Goal: Task Accomplishment & Management: Manage account settings

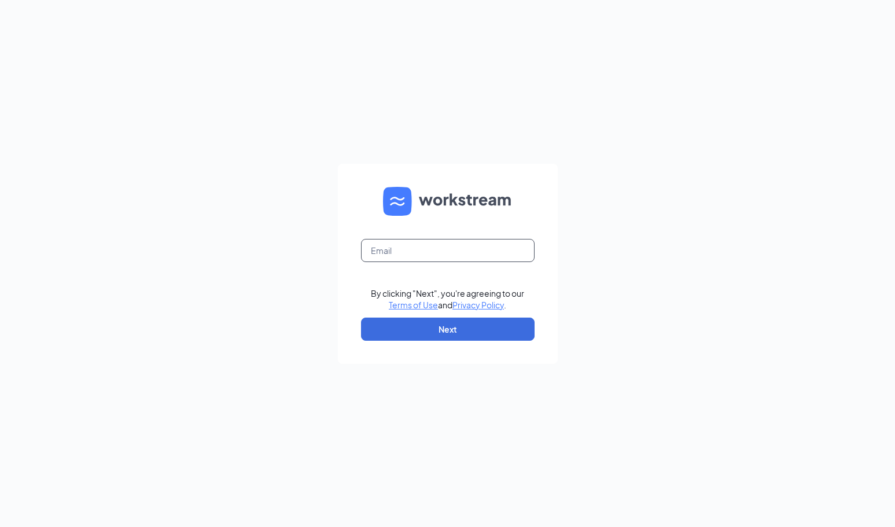
click at [390, 248] on input "text" at bounding box center [448, 250] width 174 height 23
type input "[PERSON_NAME][EMAIL_ADDRESS][PERSON_NAME][DOMAIN_NAME]"
click at [387, 333] on button "Next" at bounding box center [448, 329] width 174 height 23
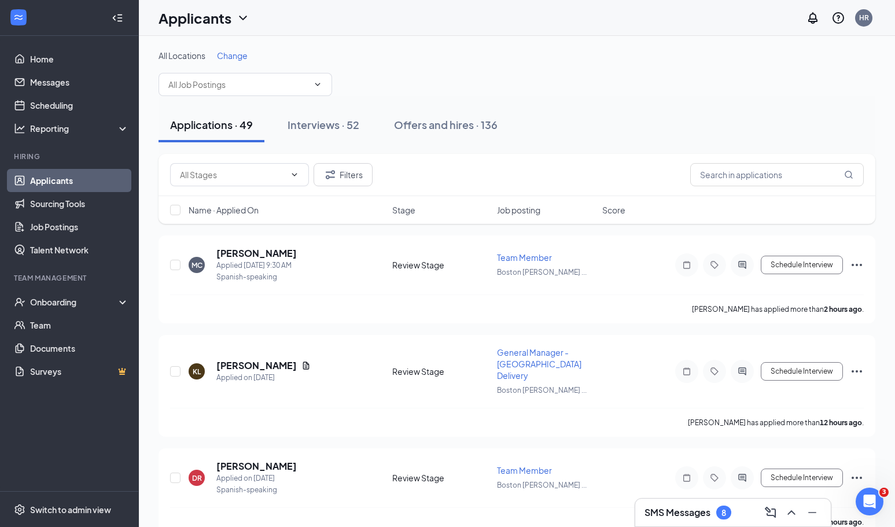
click at [683, 511] on h3 "SMS Messages" at bounding box center [677, 512] width 66 height 13
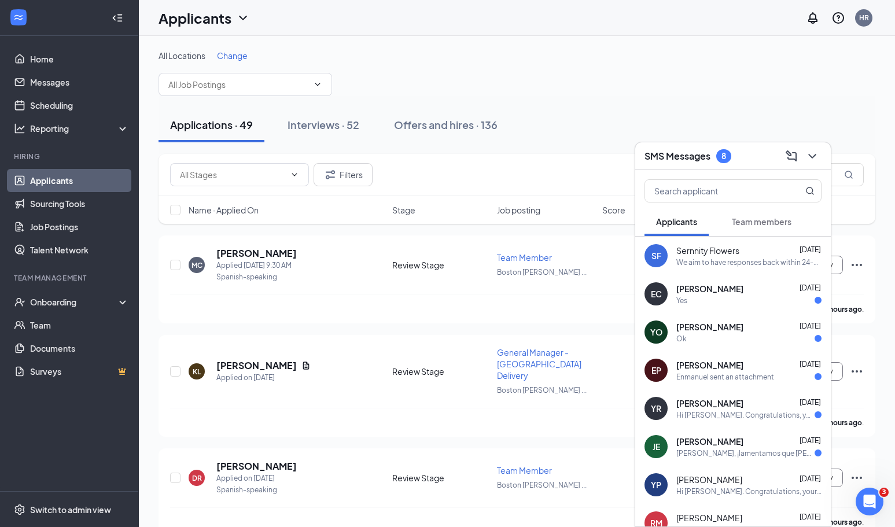
click at [750, 154] on div "SMS Messages 8" at bounding box center [732, 156] width 177 height 18
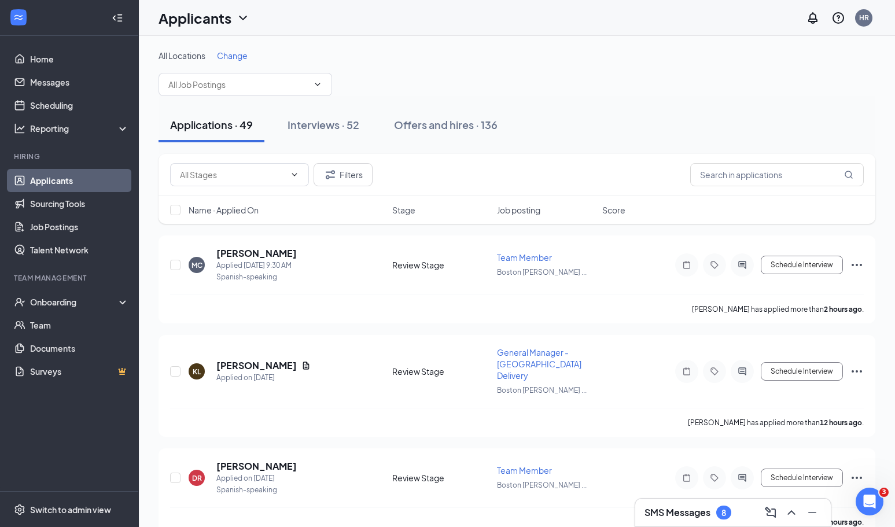
click at [54, 299] on div "Onboarding" at bounding box center [74, 302] width 89 height 12
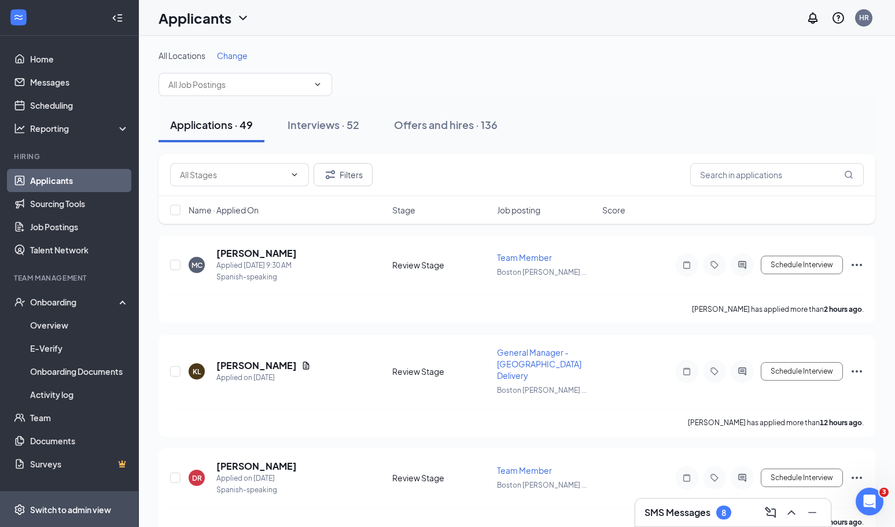
click at [49, 513] on div "Switch to admin view" at bounding box center [70, 510] width 81 height 12
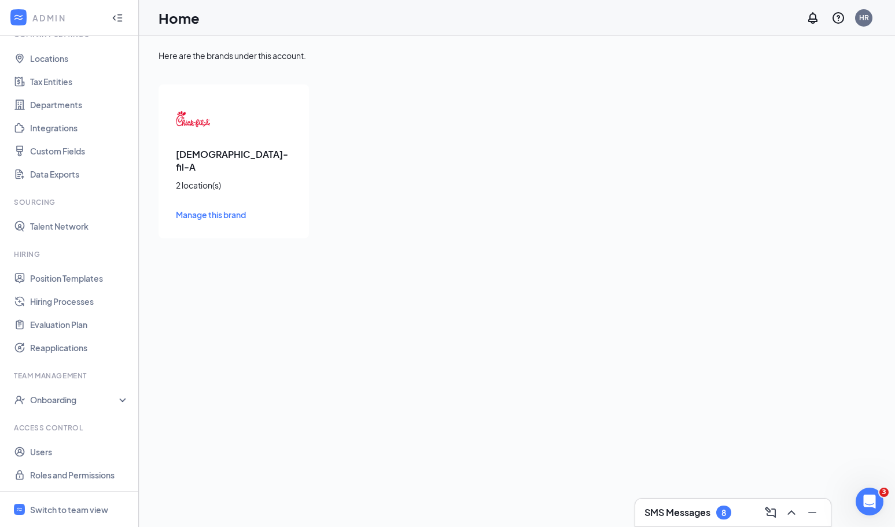
scroll to position [53, 0]
click at [50, 449] on link "Users" at bounding box center [79, 451] width 99 height 23
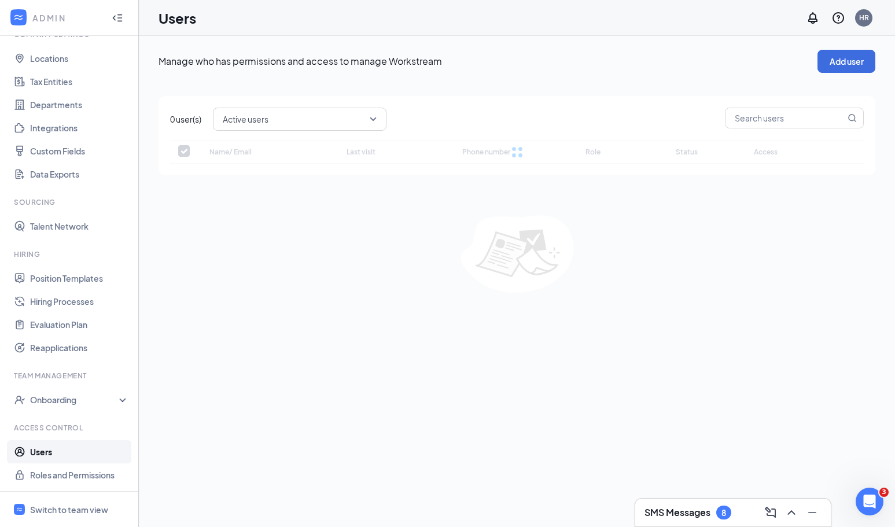
checkbox input "false"
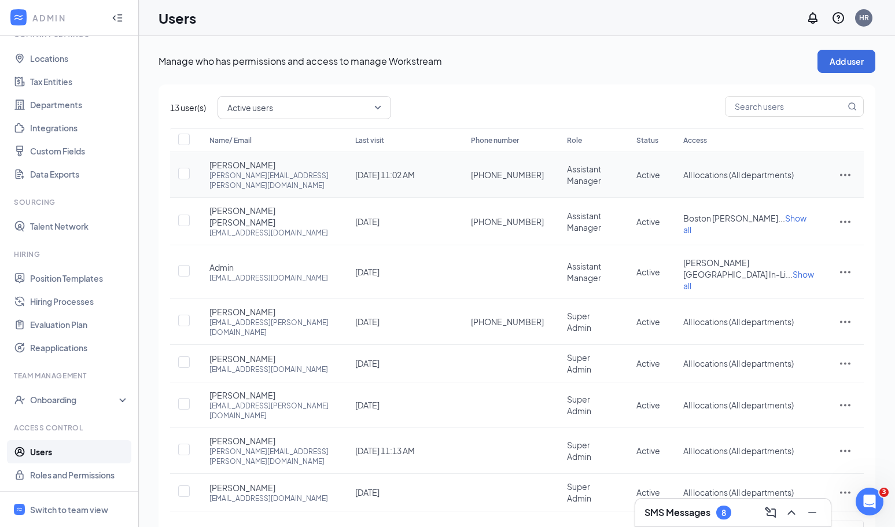
click at [844, 169] on icon "ActionsIcon" at bounding box center [845, 175] width 14 height 14
click at [803, 197] on span "Edit user" at bounding box center [787, 195] width 33 height 10
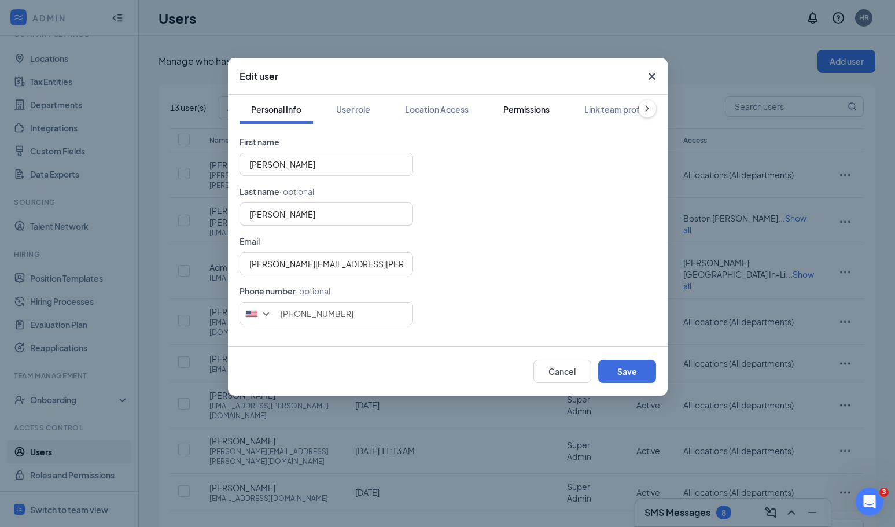
click at [536, 100] on button "Permissions" at bounding box center [526, 109] width 69 height 29
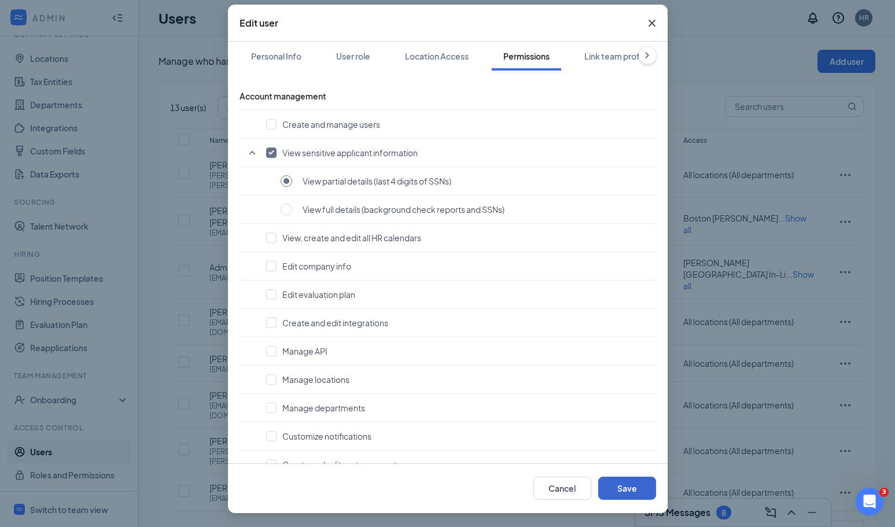
click at [623, 486] on button "Save" at bounding box center [627, 488] width 58 height 23
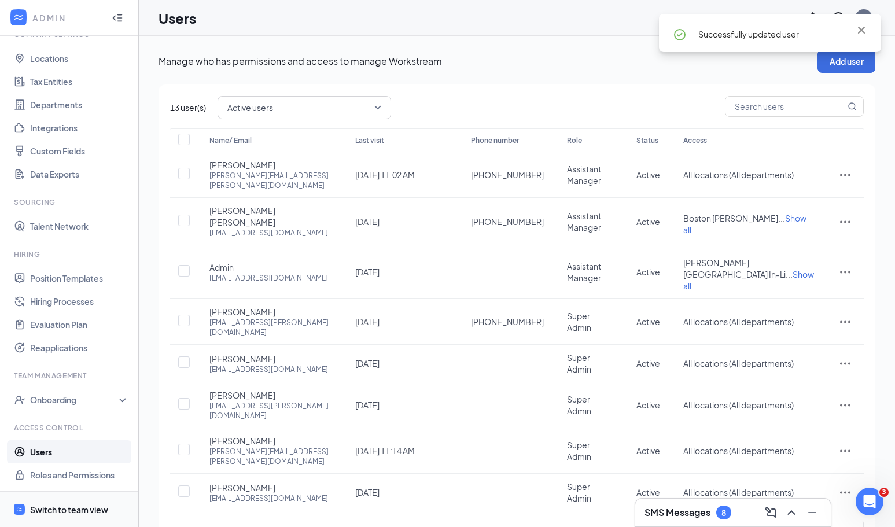
click at [74, 507] on div "Switch to team view" at bounding box center [69, 510] width 78 height 12
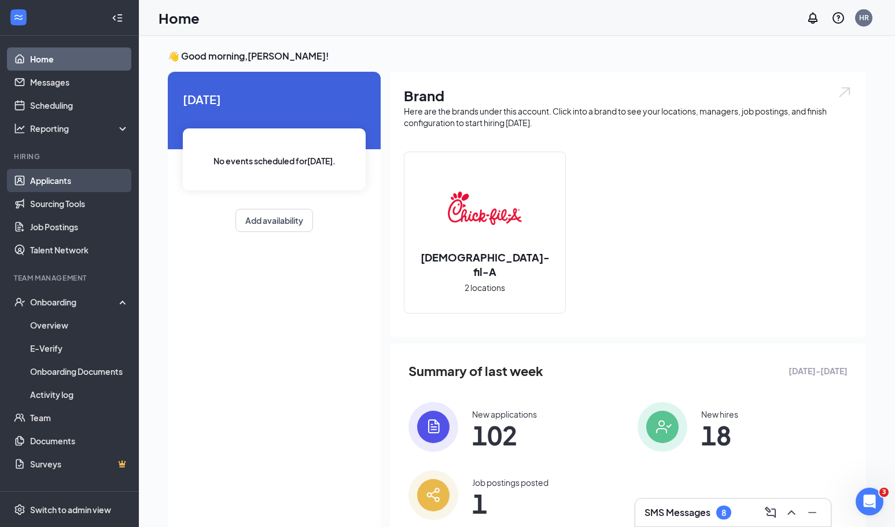
click at [67, 179] on link "Applicants" at bounding box center [79, 180] width 99 height 23
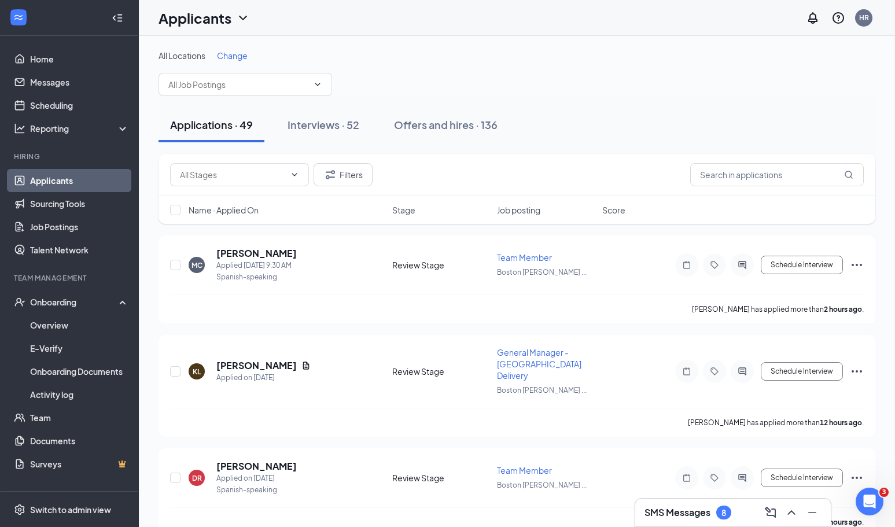
click at [236, 208] on span "Name · Applied On" at bounding box center [224, 210] width 70 height 12
click at [235, 215] on span "Name · Applied On" at bounding box center [224, 210] width 70 height 12
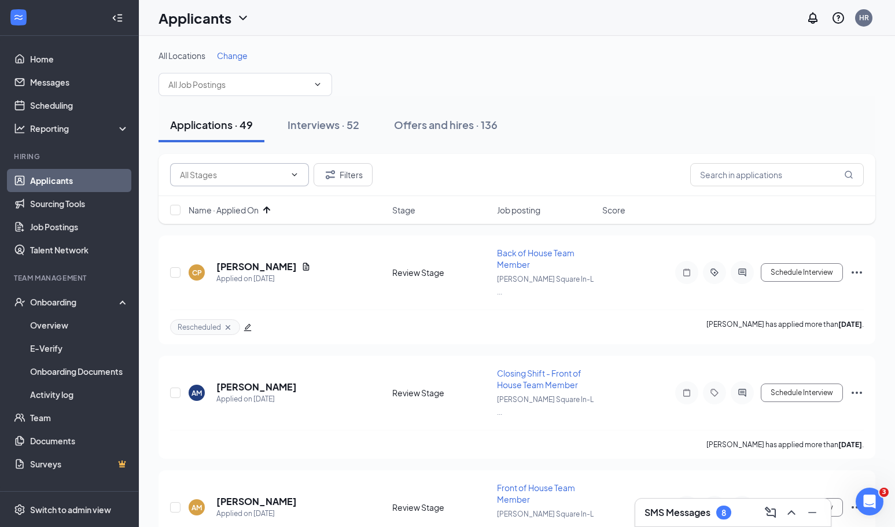
click at [297, 175] on icon "ChevronDown" at bounding box center [294, 174] width 9 height 9
click at [252, 180] on input "text" at bounding box center [232, 174] width 105 height 13
click at [227, 218] on div "Review Stage (46)" at bounding box center [222, 223] width 67 height 13
type input "Review Stage (46)"
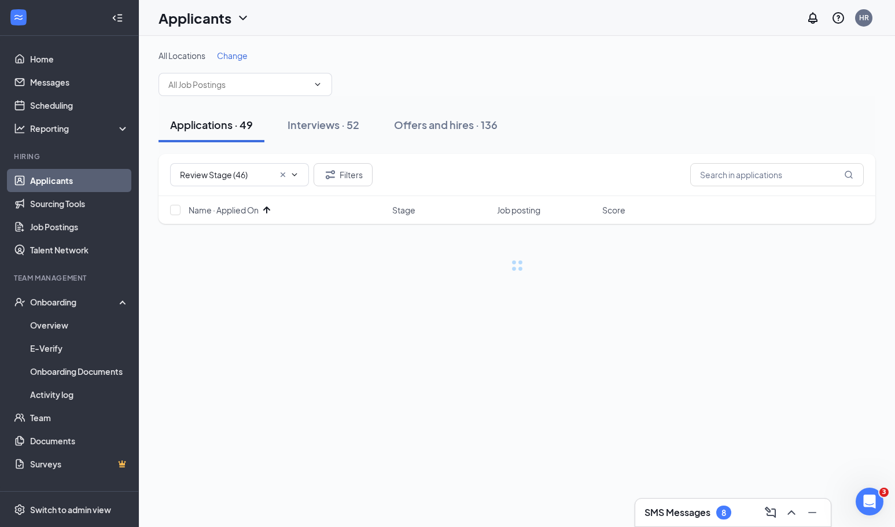
click at [144, 205] on div "All Locations Change Applications · 49 Interviews · 52 Offers and hires · 136 R…" at bounding box center [517, 172] width 756 height 272
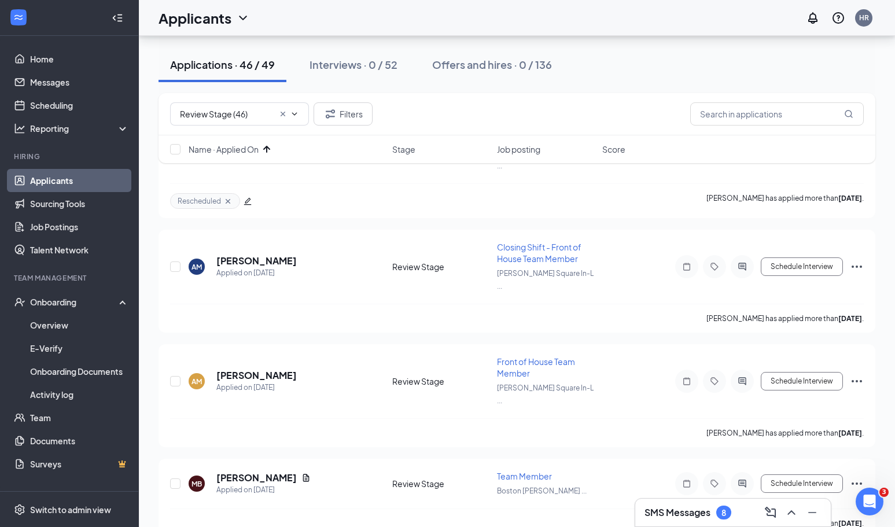
scroll to position [135, 0]
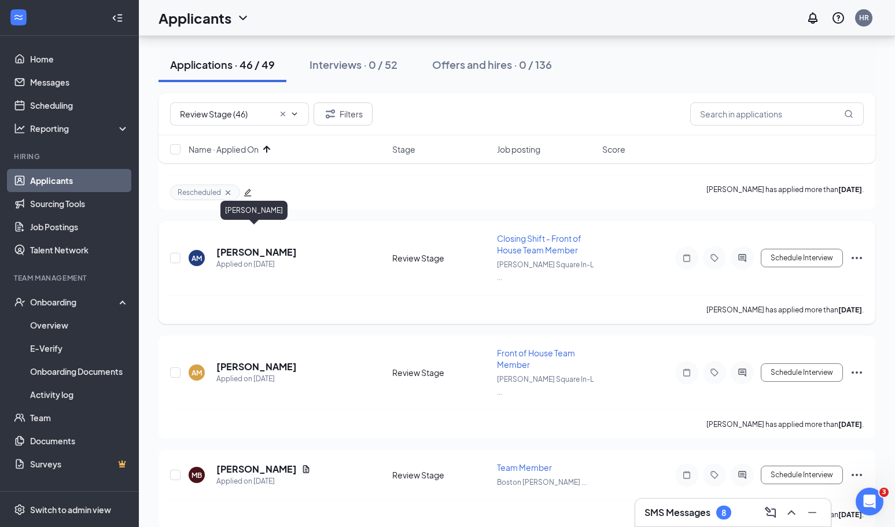
click at [226, 246] on h5 "[PERSON_NAME]" at bounding box center [256, 252] width 80 height 13
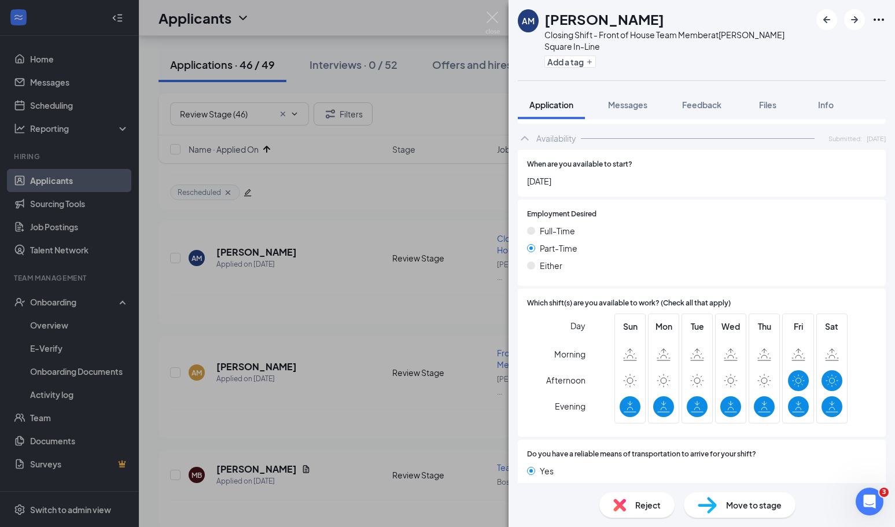
click at [636, 510] on span "Reject" at bounding box center [647, 505] width 25 height 13
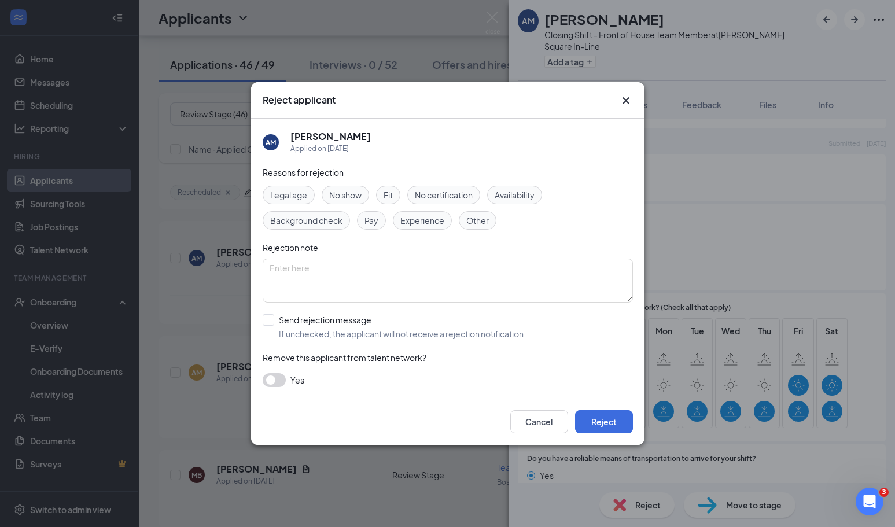
click at [474, 223] on span "Other" at bounding box center [477, 220] width 23 height 13
click at [301, 332] on span "If unchecked, the applicant will not receive a rejection notification." at bounding box center [402, 334] width 247 height 12
click at [301, 332] on input "Send rejection message If unchecked, the applicant will not receive a rejection…" at bounding box center [394, 326] width 263 height 25
checkbox input "true"
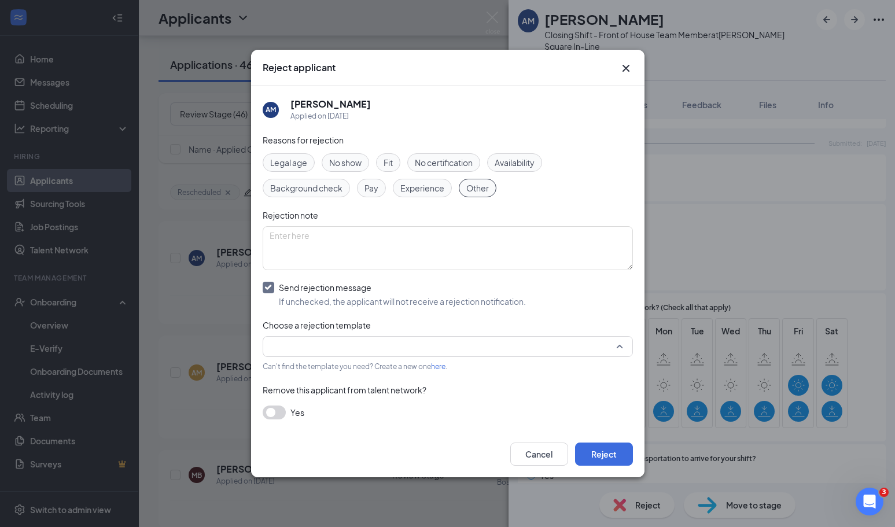
click at [301, 352] on input "search" at bounding box center [444, 347] width 348 height 20
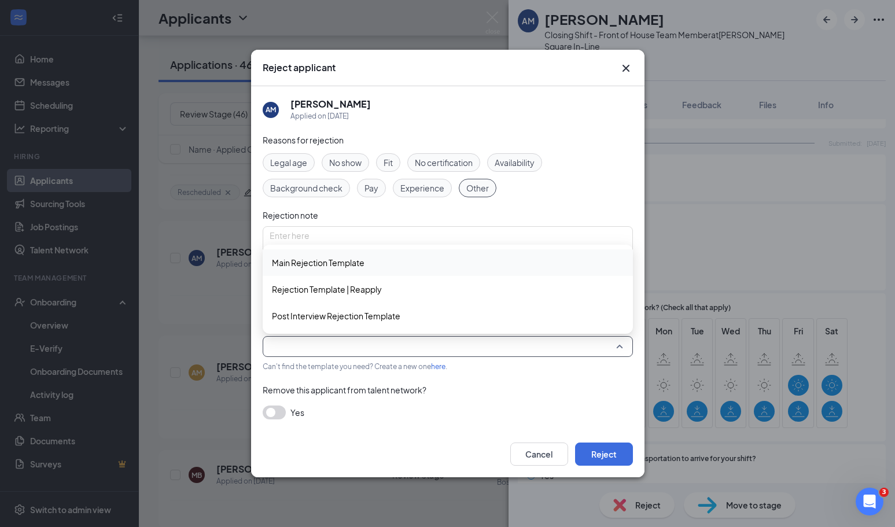
click at [334, 265] on span "Main Rejection Template" at bounding box center [318, 262] width 93 height 13
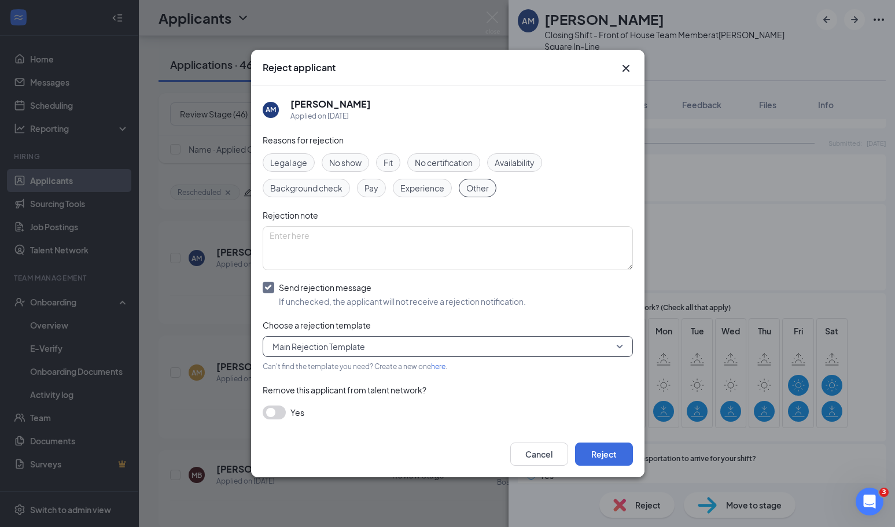
click at [558, 340] on span "Main Rejection Template" at bounding box center [442, 346] width 340 height 17
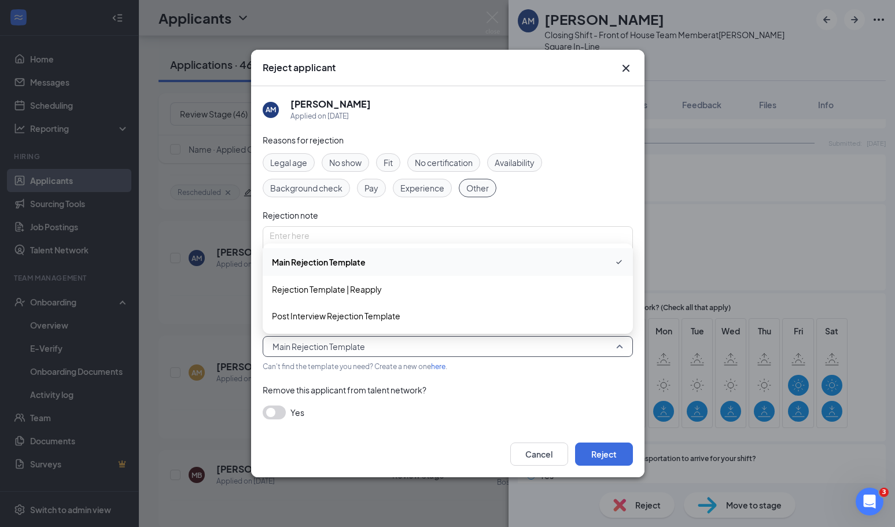
click at [594, 418] on div "Yes" at bounding box center [448, 412] width 370 height 14
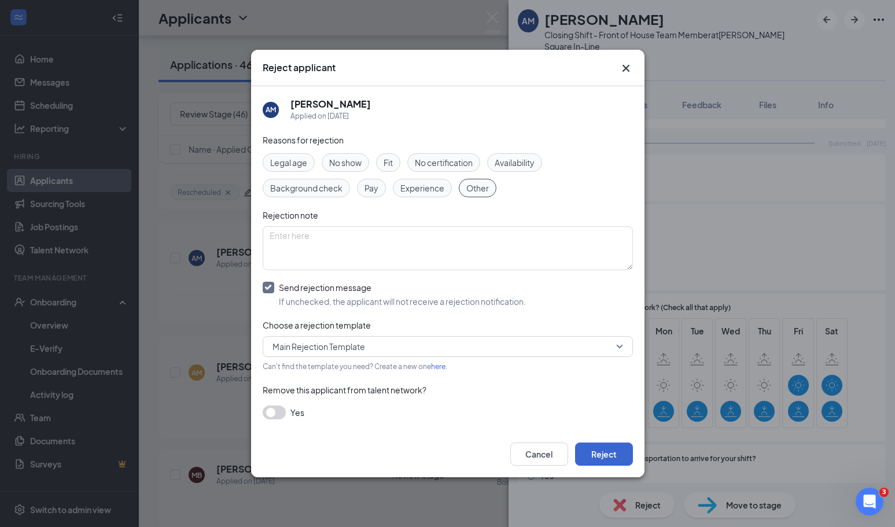
click at [602, 462] on button "Reject" at bounding box center [604, 453] width 58 height 23
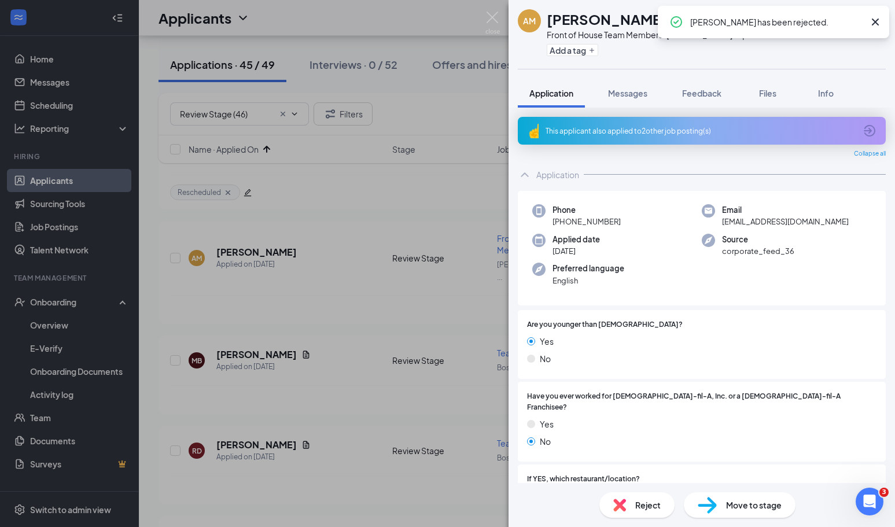
click at [150, 253] on div "AM [PERSON_NAME] Front of House Team Member at [PERSON_NAME][GEOGRAPHIC_DATA] I…" at bounding box center [447, 263] width 895 height 527
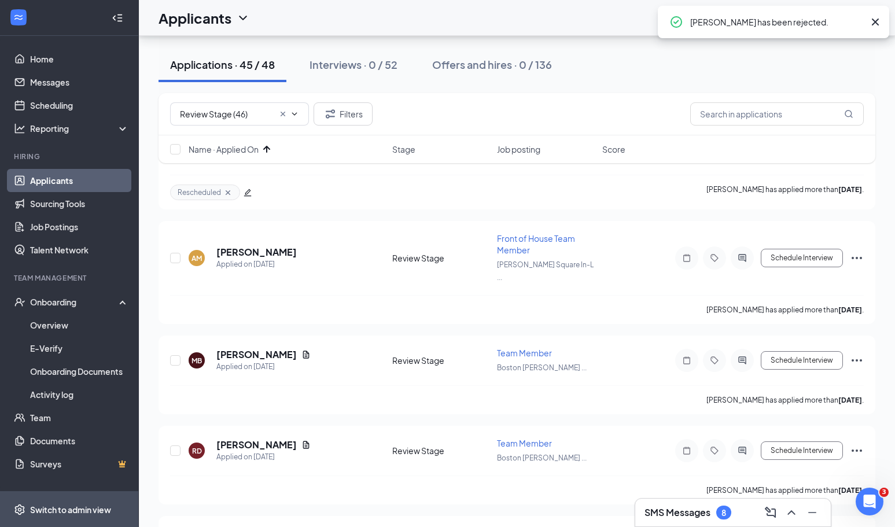
click at [75, 500] on span "Switch to admin view" at bounding box center [79, 509] width 99 height 35
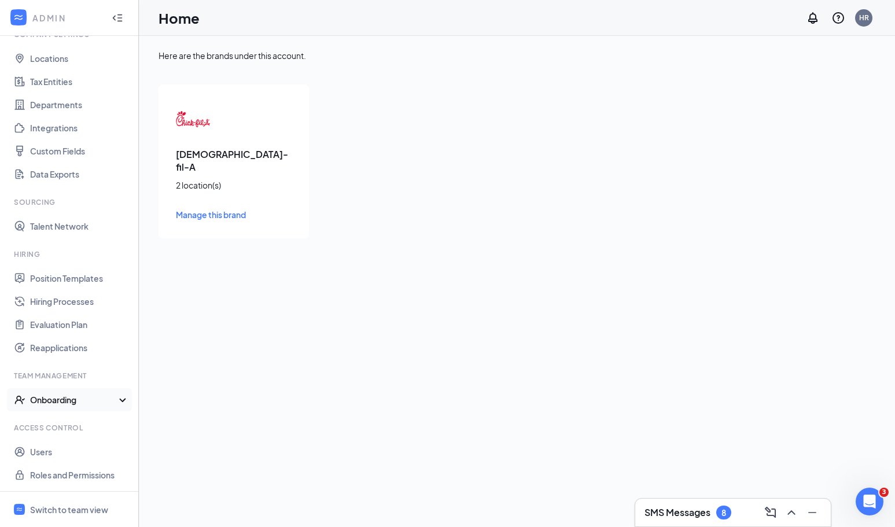
scroll to position [53, 0]
click at [68, 303] on link "Hiring Processes" at bounding box center [79, 301] width 99 height 23
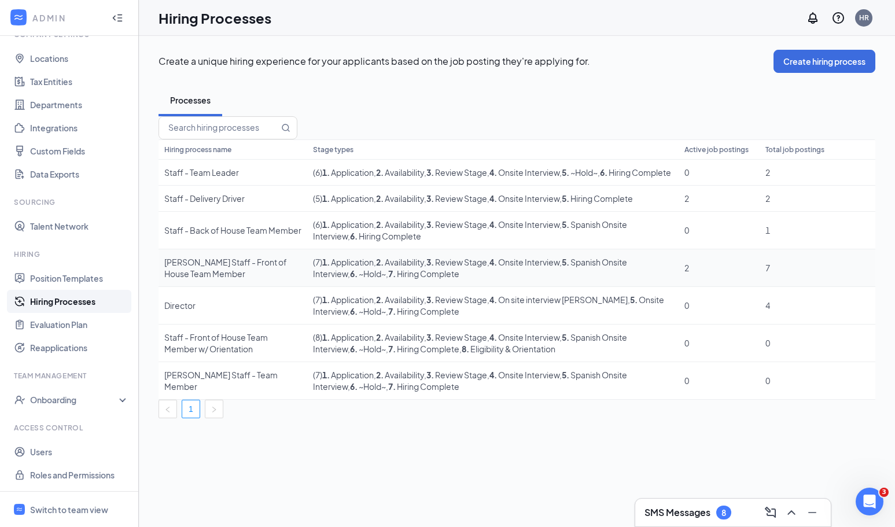
click at [858, 268] on icon "Ellipses" at bounding box center [858, 268] width 0 height 0
click at [784, 333] on span "Edit" at bounding box center [792, 332] width 99 height 13
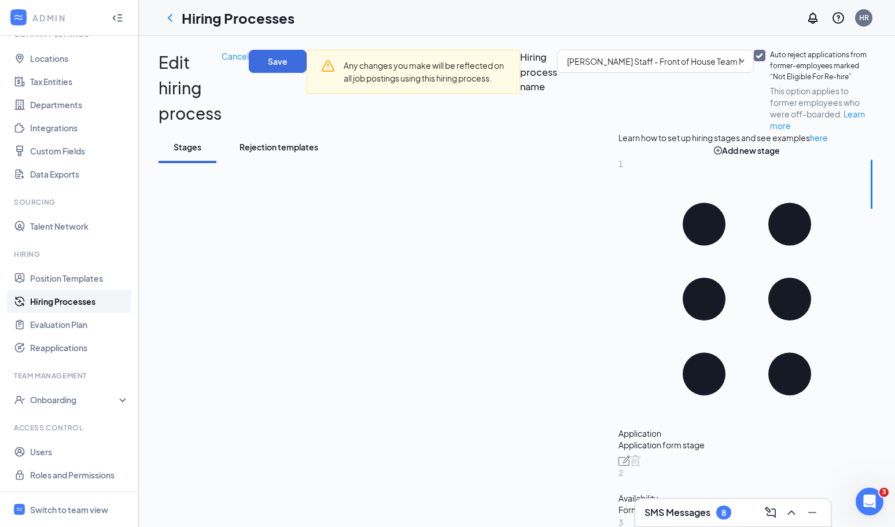
click at [257, 163] on button "Rejection templates" at bounding box center [279, 147] width 102 height 32
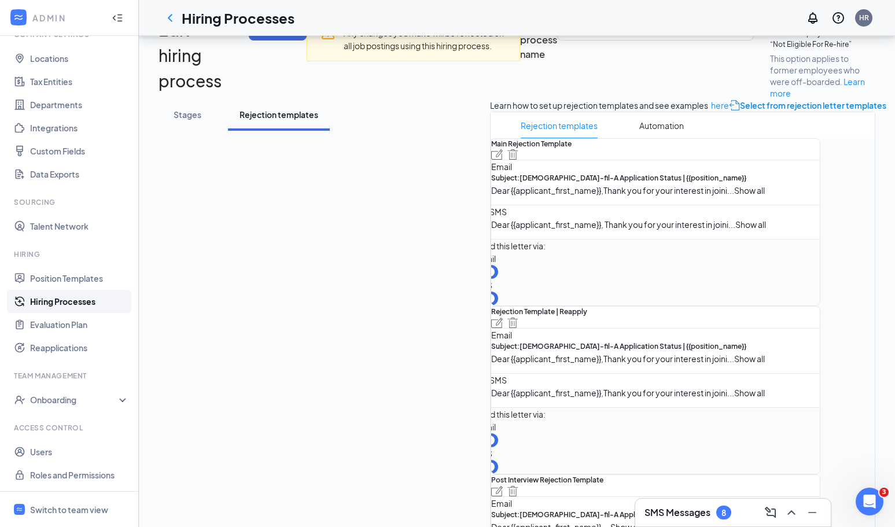
scroll to position [36, 0]
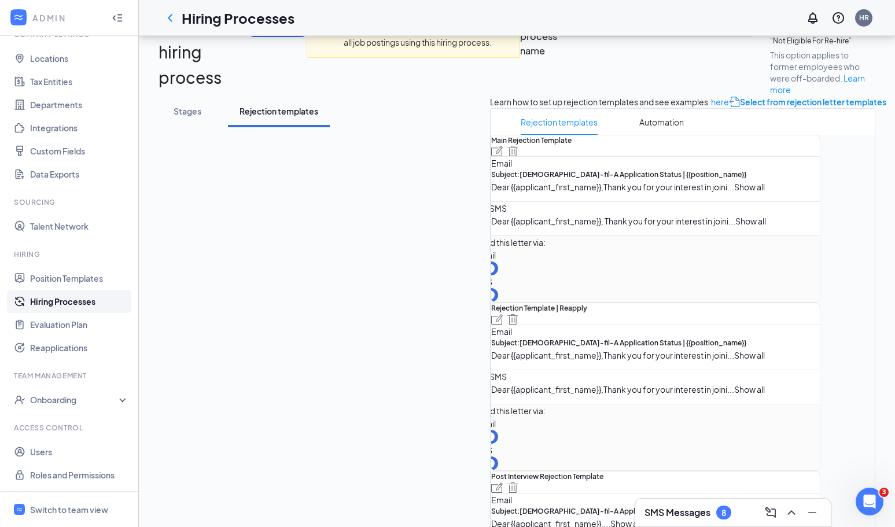
click at [740, 108] on span "Select from rejection letter templates" at bounding box center [813, 101] width 146 height 13
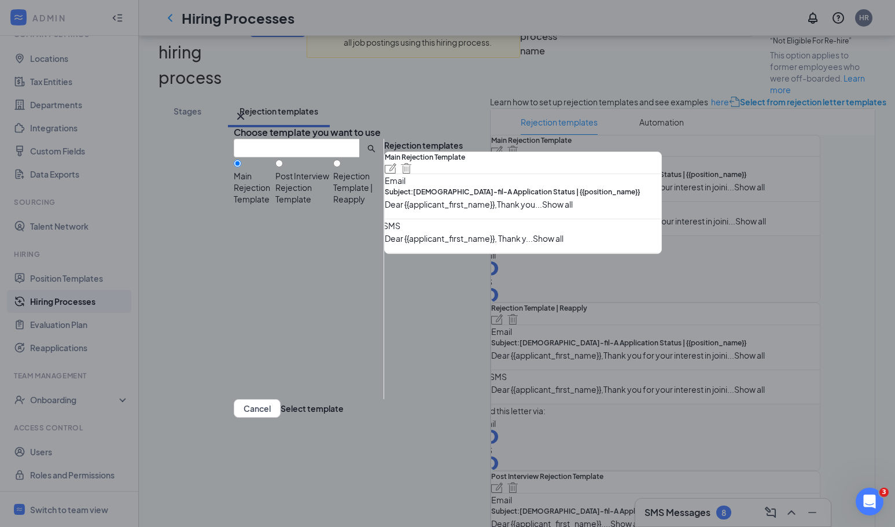
click at [244, 113] on icon "Cross" at bounding box center [240, 116] width 7 height 7
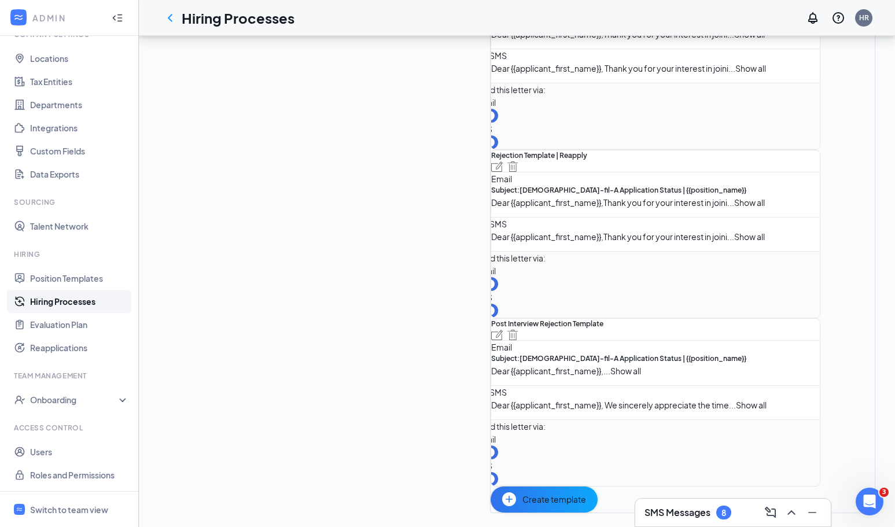
scroll to position [430, 0]
click at [522, 493] on span "Create template" at bounding box center [554, 499] width 64 height 13
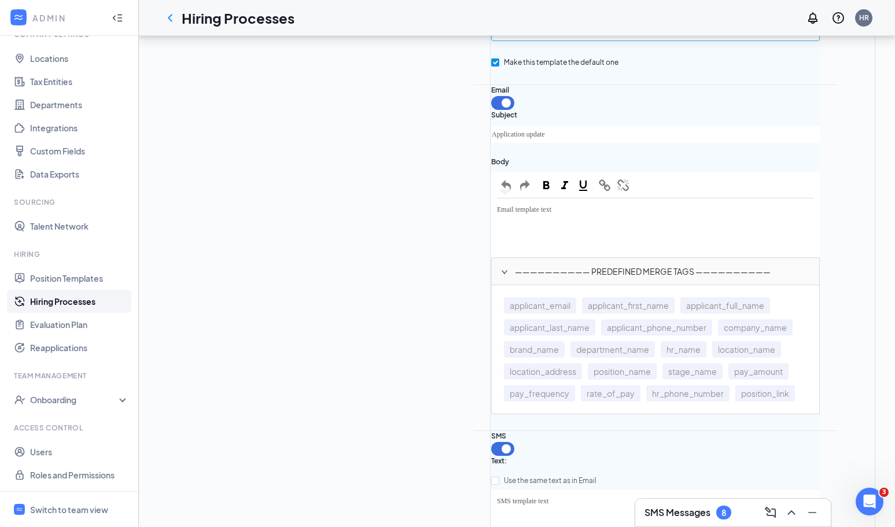
scroll to position [681, 0]
click at [491, 40] on input "text" at bounding box center [655, 32] width 329 height 16
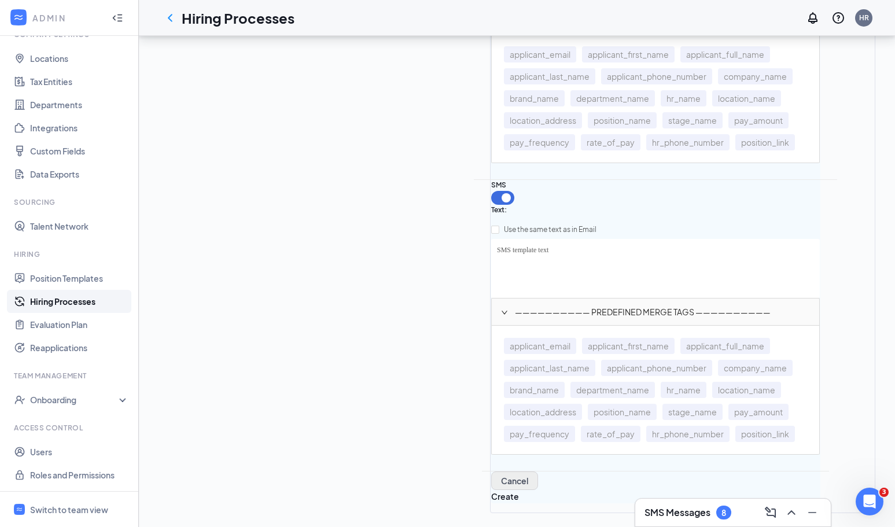
click at [491, 471] on button "Cancel" at bounding box center [514, 480] width 47 height 19
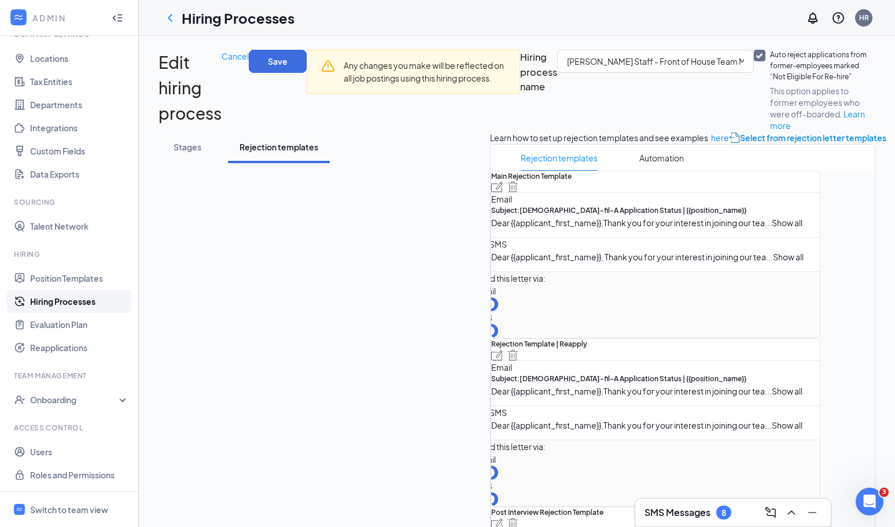
scroll to position [0, 0]
click at [740, 144] on span "Select from rejection letter templates" at bounding box center [813, 137] width 146 height 13
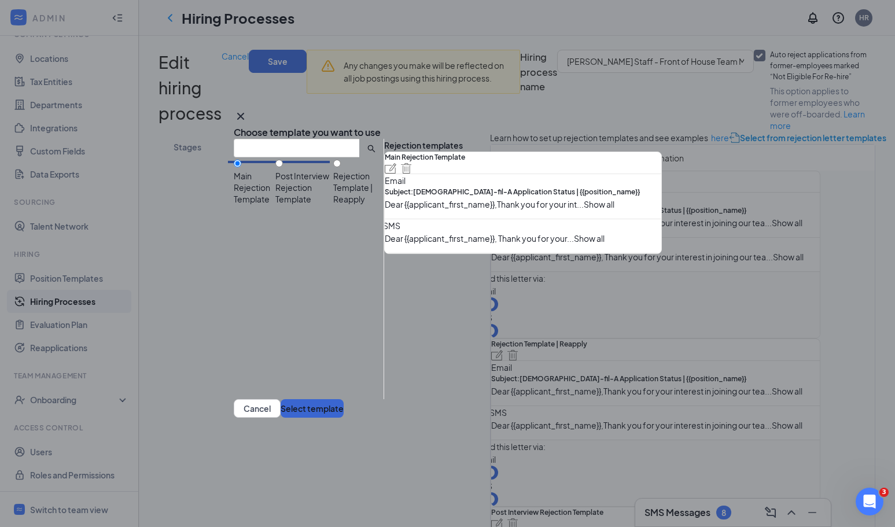
click at [344, 418] on button "Select template" at bounding box center [312, 408] width 63 height 19
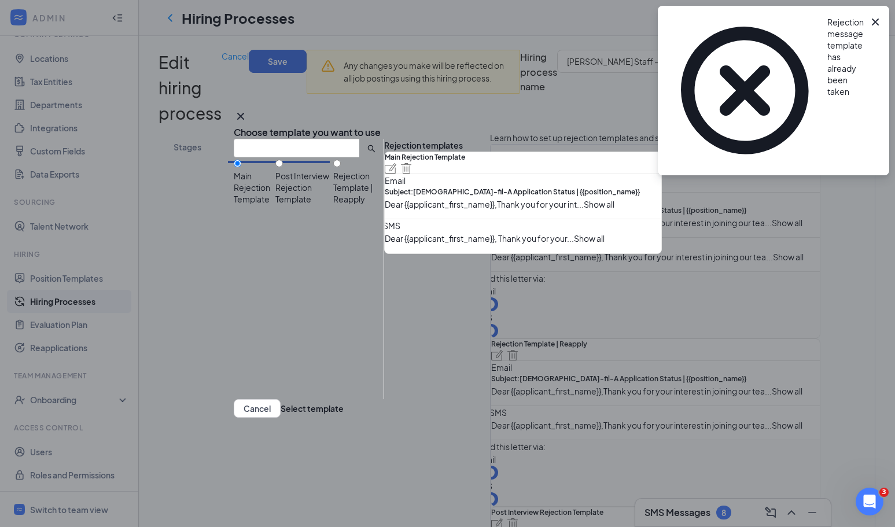
click at [248, 109] on icon "Cross" at bounding box center [241, 116] width 14 height 14
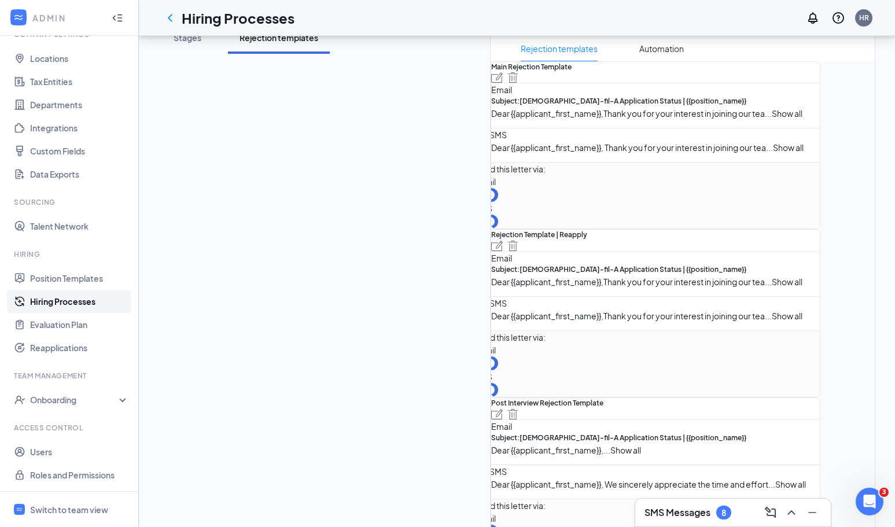
scroll to position [171, 0]
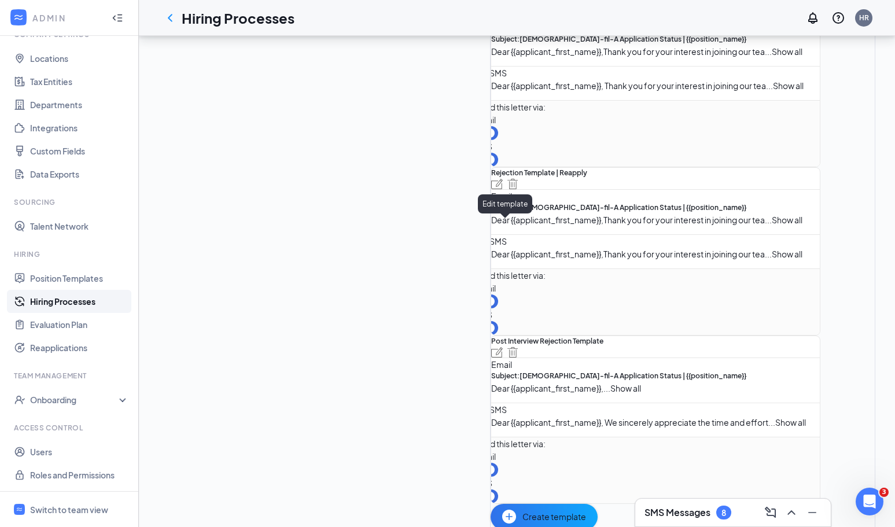
click at [501, 21] on img at bounding box center [497, 15] width 12 height 10
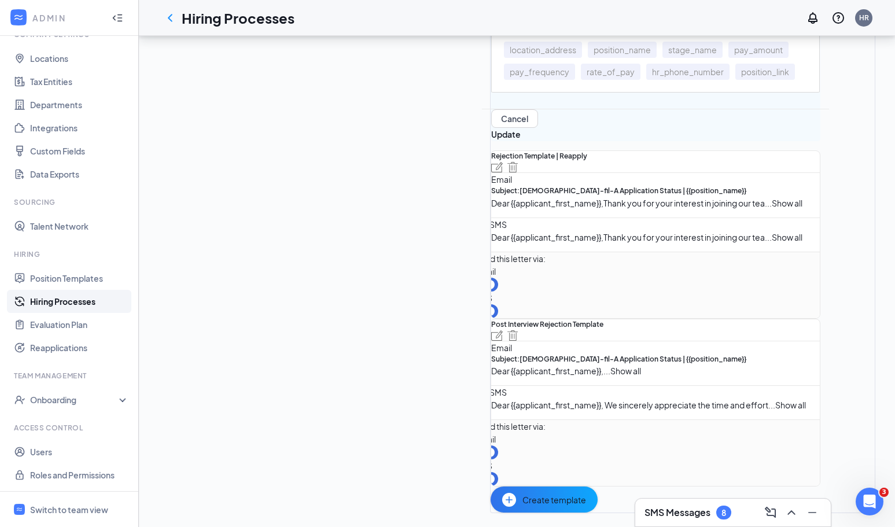
scroll to position [1076, 0]
click at [491, 128] on button "Cancel" at bounding box center [514, 118] width 47 height 19
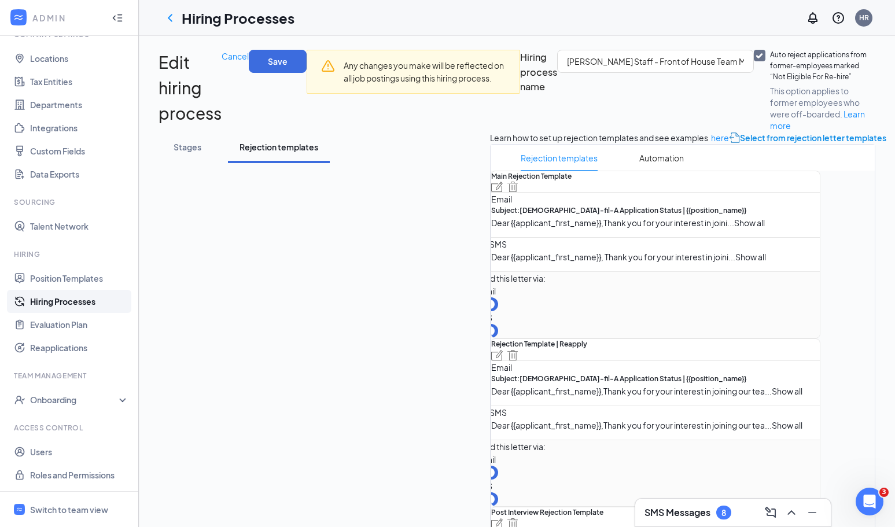
scroll to position [0, 0]
click at [249, 62] on button "Cancel" at bounding box center [235, 56] width 27 height 13
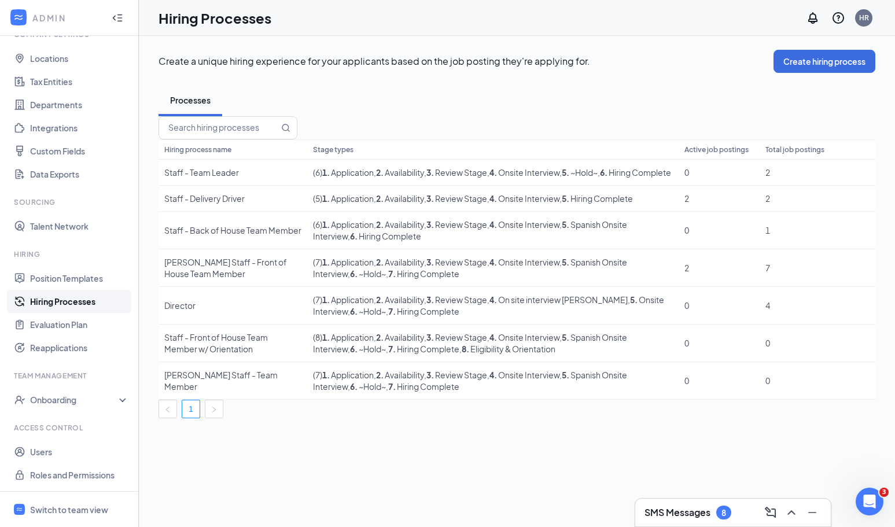
click at [676, 74] on div "Create a unique hiring experience for your applicants based on the job posting …" at bounding box center [516, 234] width 717 height 368
